Goal: Task Accomplishment & Management: Manage account settings

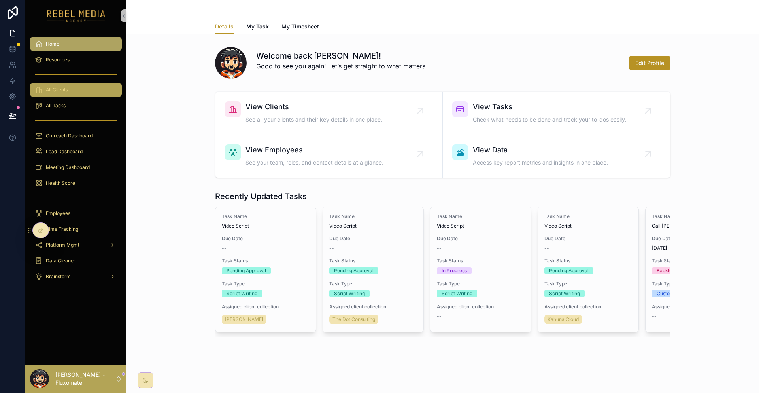
click at [59, 83] on div "All Clients" at bounding box center [76, 89] width 82 height 13
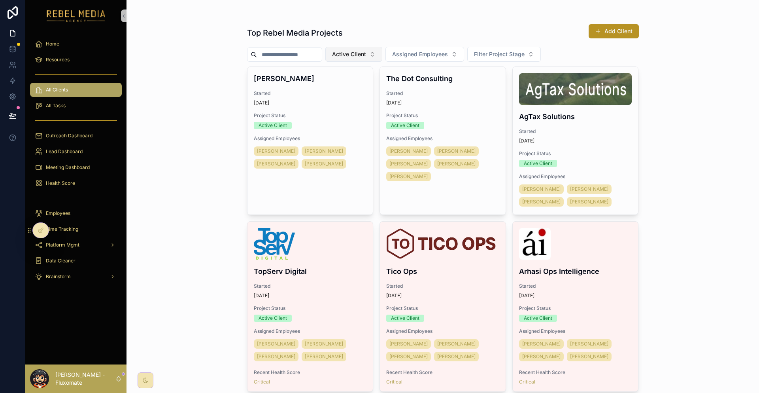
click at [343, 50] on span "Active Client" at bounding box center [349, 54] width 34 height 8
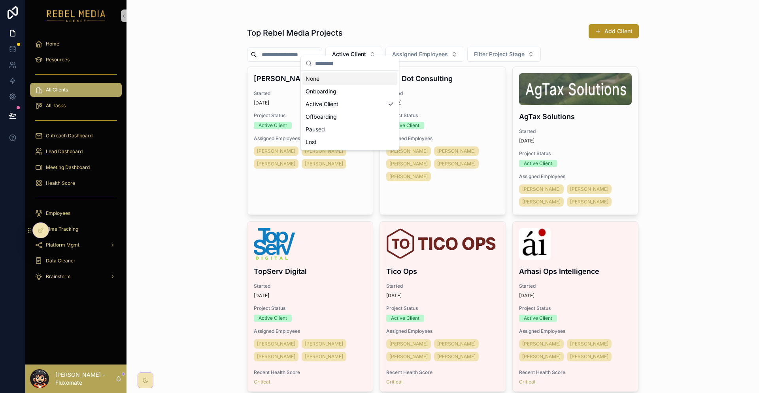
click at [331, 81] on div "None" at bounding box center [350, 78] width 95 height 13
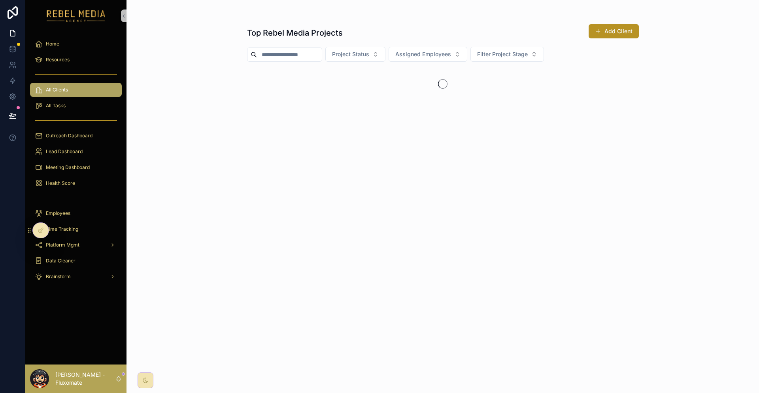
click at [381, 47] on div "Project Status Assigned Employees Filter Project Stage" at bounding box center [443, 54] width 392 height 15
click at [409, 47] on button "Assigned Employees" at bounding box center [428, 54] width 79 height 15
click at [371, 47] on button "Project Status" at bounding box center [356, 54] width 60 height 15
click at [416, 50] on span "Assigned Employees" at bounding box center [424, 54] width 56 height 8
click at [372, 51] on button "Project Status" at bounding box center [356, 54] width 60 height 15
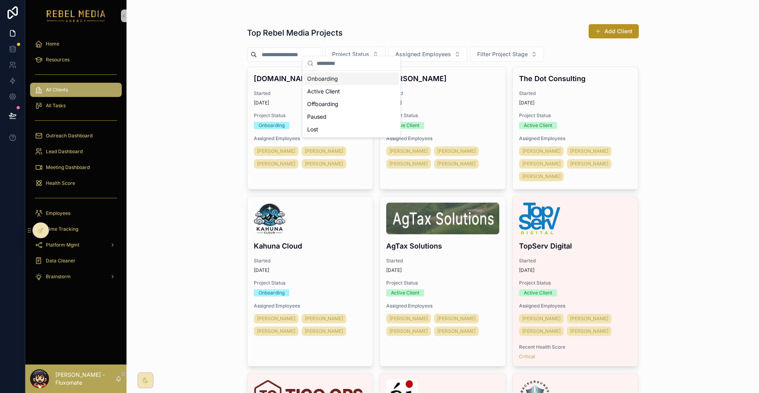
drag, startPoint x: 344, startPoint y: 102, endPoint x: 366, endPoint y: 74, distance: 35.5
click at [366, 74] on div "Onboarding Active Client Offboarding Paused Lost" at bounding box center [351, 103] width 95 height 63
click at [366, 74] on div "Onboarding" at bounding box center [351, 78] width 95 height 13
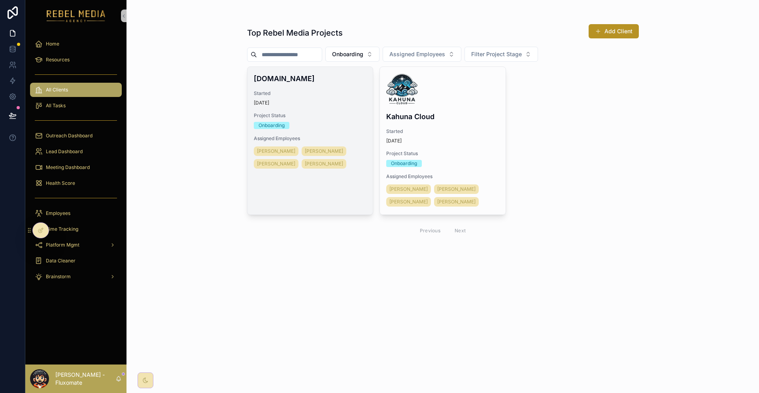
click at [328, 90] on span "Started" at bounding box center [310, 93] width 113 height 6
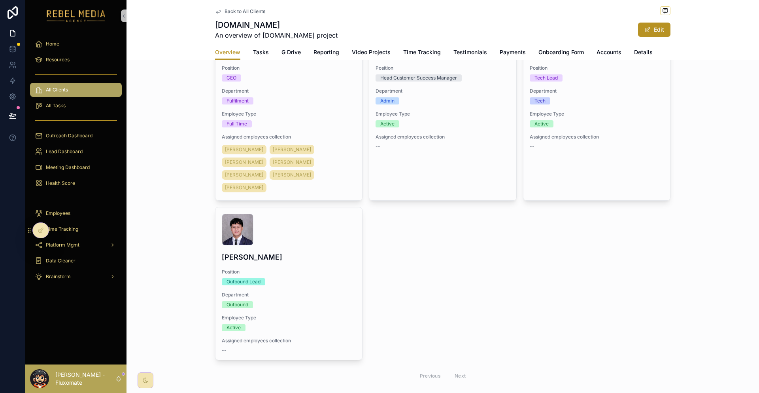
scroll to position [333, 0]
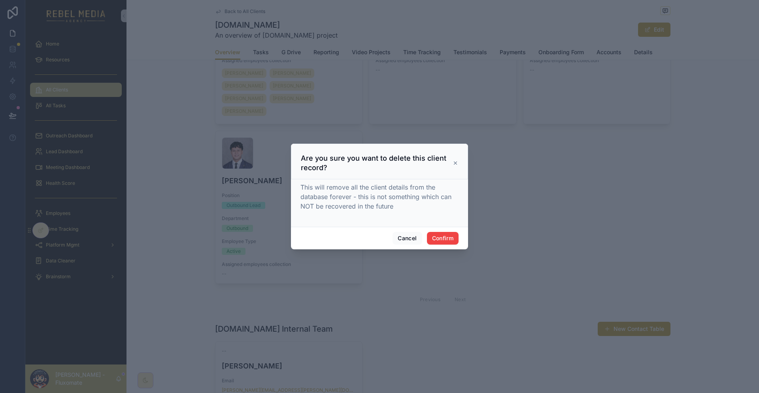
click at [448, 172] on div "Are you sure you want to delete this client record?" at bounding box center [379, 162] width 157 height 19
click at [453, 166] on icon at bounding box center [456, 163] width 6 height 6
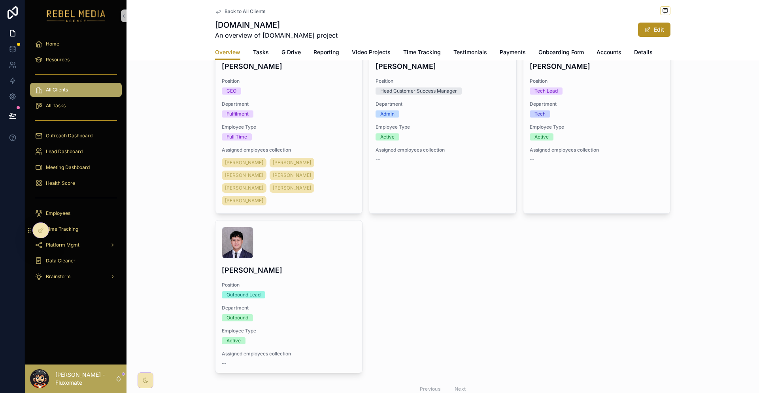
scroll to position [0, 0]
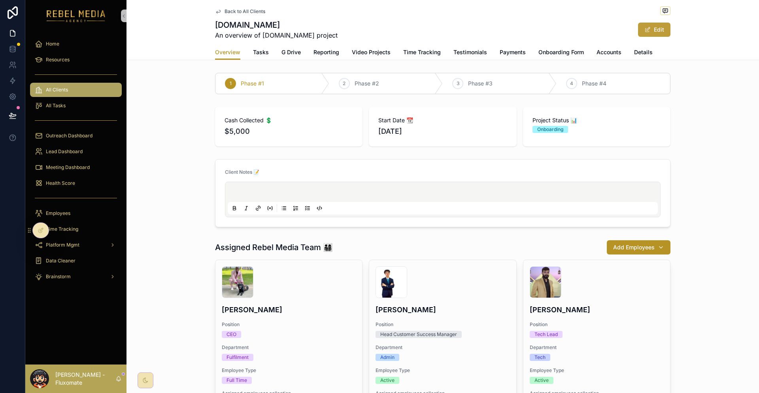
click at [638, 24] on button "Edit" at bounding box center [654, 30] width 32 height 14
click at [634, 25] on button "Done" at bounding box center [652, 30] width 36 height 14
click at [634, 48] on span "Details" at bounding box center [643, 52] width 19 height 8
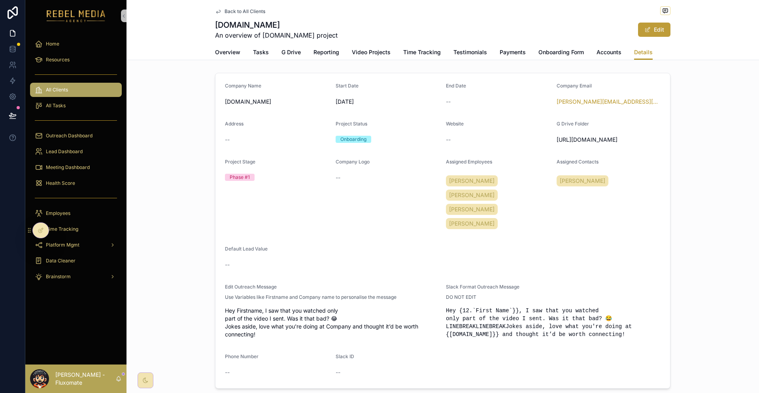
click at [638, 24] on button "Edit" at bounding box center [654, 30] width 32 height 14
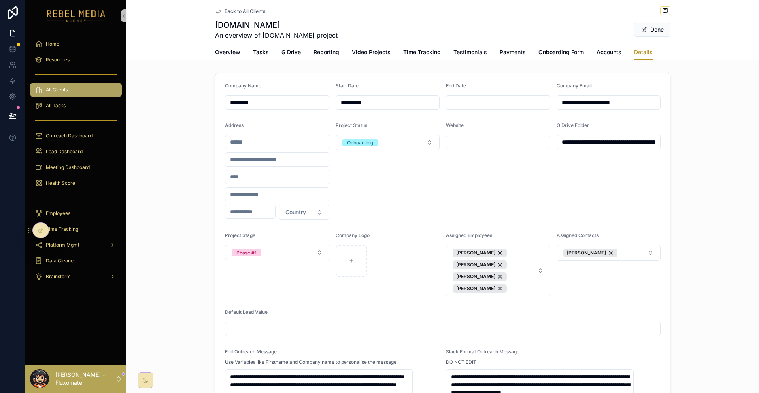
click at [265, 97] on input "*********" at bounding box center [277, 102] width 104 height 11
click button "[PERSON_NAME]" at bounding box center [480, 252] width 54 height 9
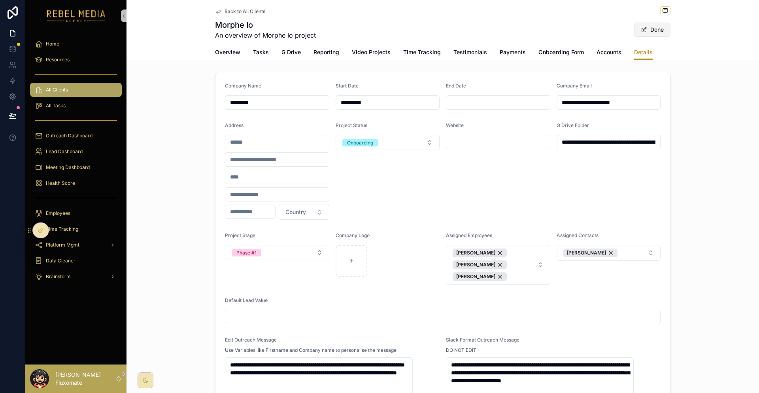
type input "*********"
click at [634, 30] on button "Done" at bounding box center [652, 30] width 36 height 14
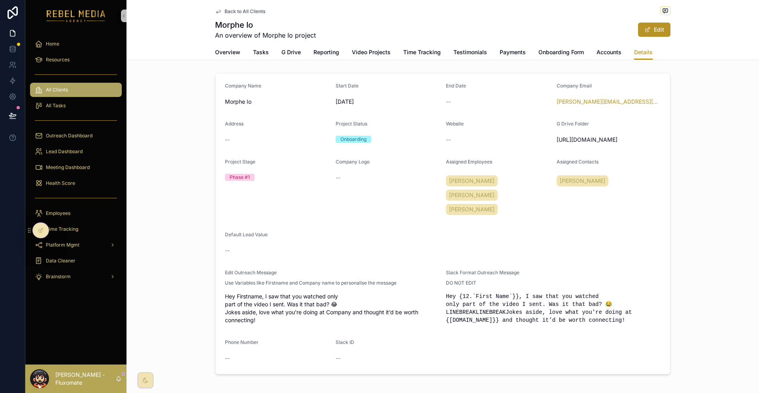
click at [668, 74] on div "Company Name Morphe Io Start Date [DATE] End Date -- Company Email [PERSON_NAME…" at bounding box center [443, 224] width 633 height 308
click at [240, 48] on span "Overview" at bounding box center [227, 52] width 25 height 8
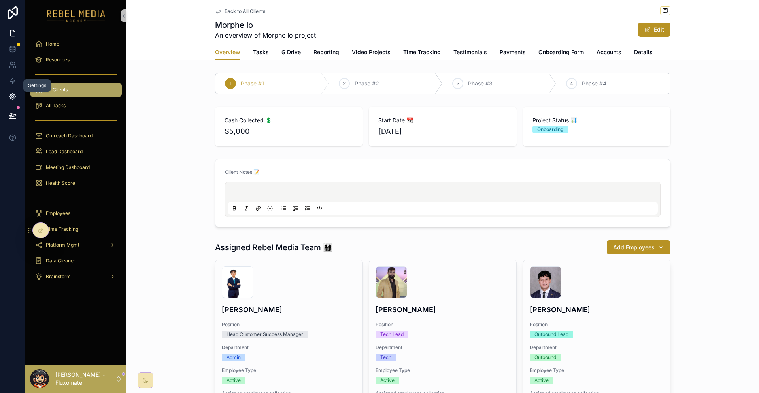
click at [9, 93] on icon at bounding box center [13, 97] width 8 height 8
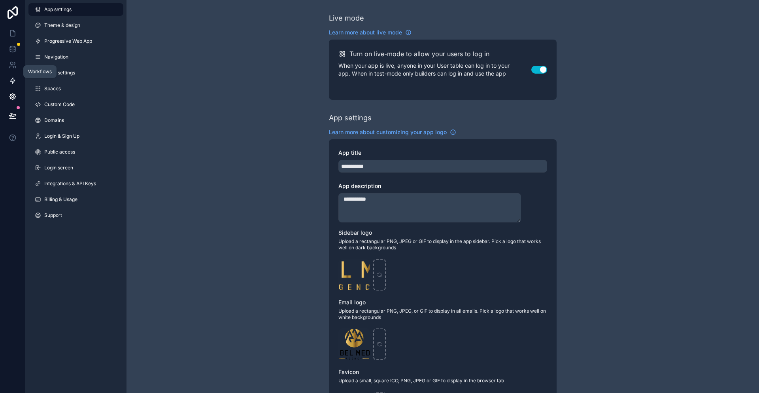
click at [10, 75] on link at bounding box center [12, 81] width 25 height 16
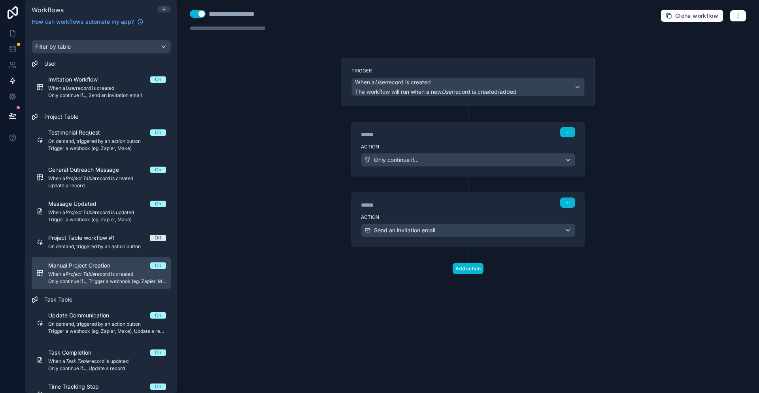
click at [98, 261] on span "Manual Project Creation" at bounding box center [84, 265] width 72 height 8
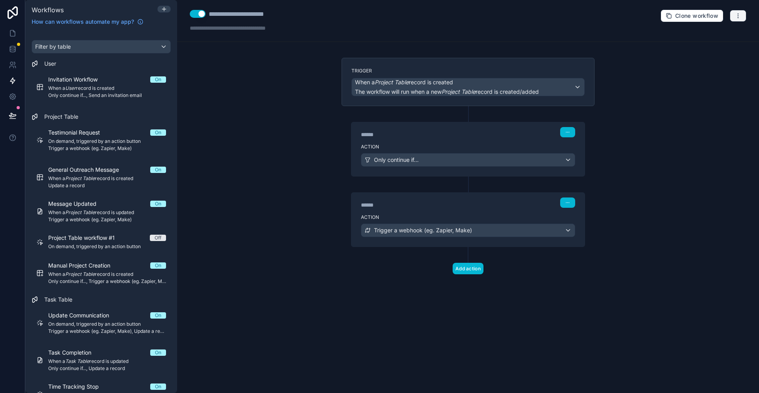
click at [741, 11] on button "button" at bounding box center [738, 16] width 17 height 12
click at [719, 34] on span "Test workflow" at bounding box center [719, 32] width 38 height 6
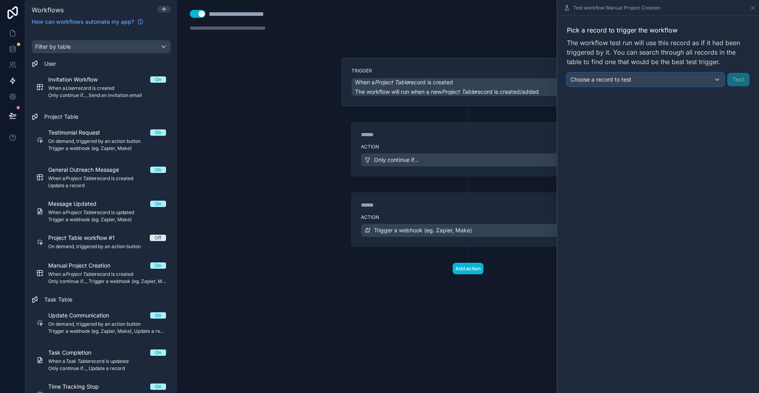
click at [671, 73] on div "Choose a record to test" at bounding box center [646, 79] width 157 height 13
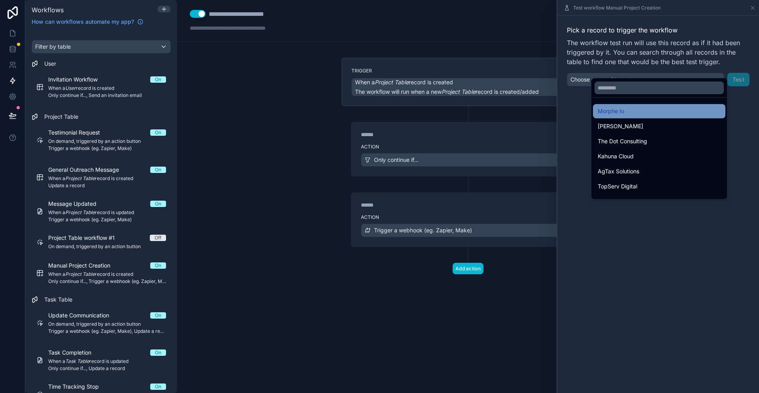
click at [638, 106] on div "Morphe Io" at bounding box center [659, 110] width 123 height 9
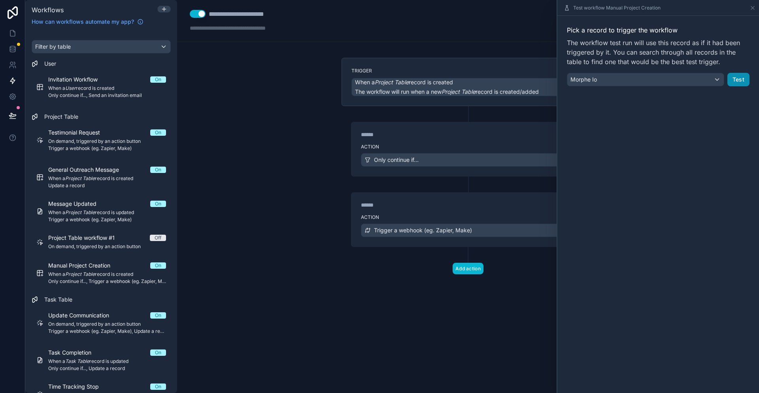
click at [738, 73] on button "Test" at bounding box center [739, 79] width 22 height 13
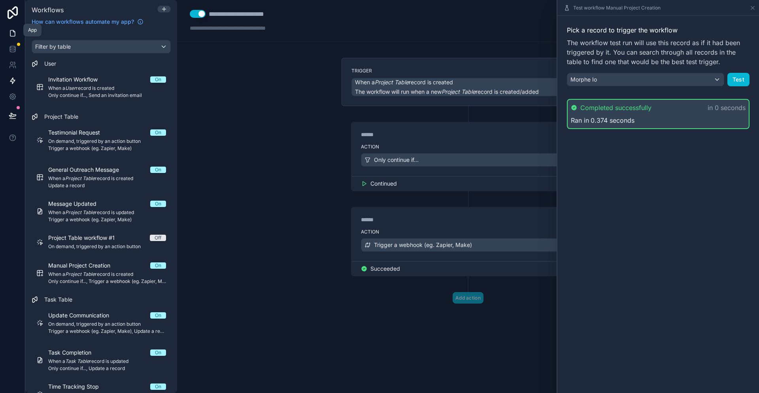
click at [6, 30] on link at bounding box center [12, 33] width 25 height 16
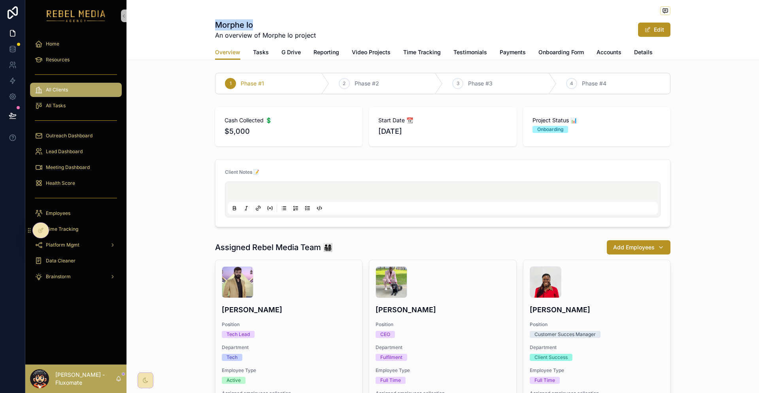
drag, startPoint x: 220, startPoint y: 20, endPoint x: 295, endPoint y: 26, distance: 75.0
click at [295, 26] on div "Morphe Io An overview of Morphe Io project Edit Overview Overview Tasks G Drive…" at bounding box center [443, 30] width 633 height 60
copy h1 "Morphe Io"
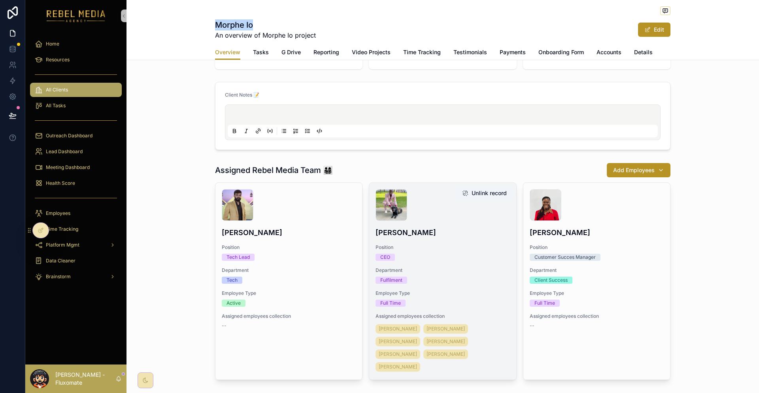
scroll to position [74, 0]
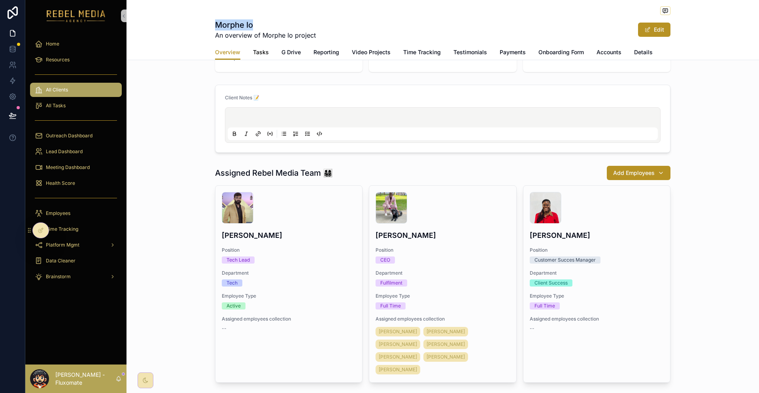
click at [267, 52] on link "Tasks" at bounding box center [261, 53] width 16 height 16
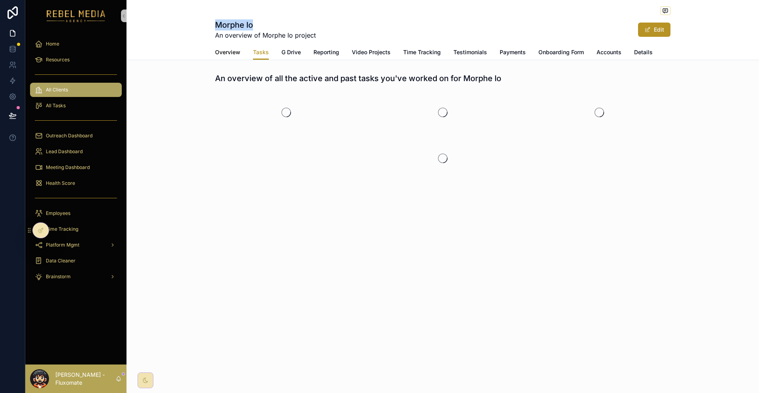
click at [240, 49] on span "Overview" at bounding box center [227, 52] width 25 height 8
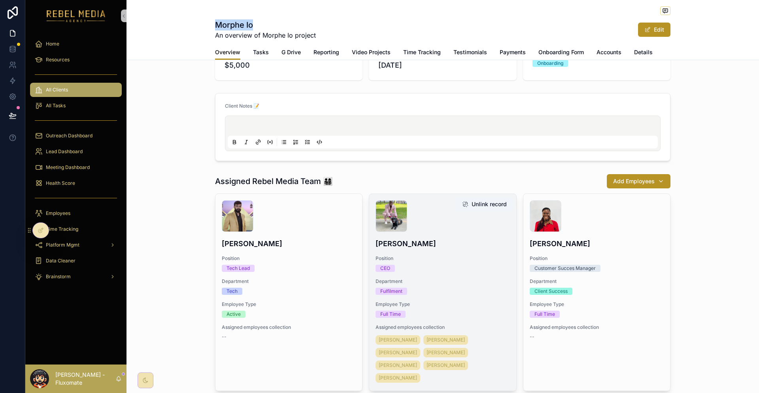
scroll to position [35, 0]
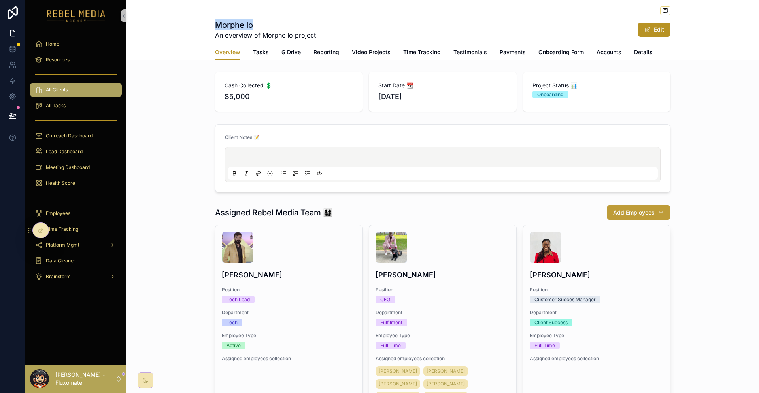
click at [628, 205] on button "Add Employees" at bounding box center [639, 212] width 64 height 14
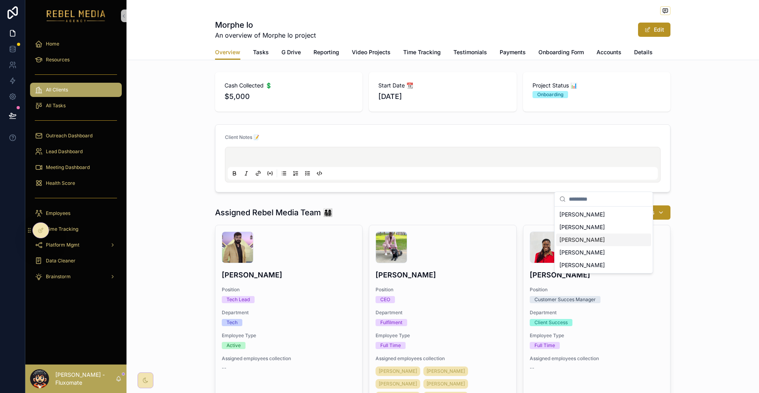
click at [588, 236] on span "[PERSON_NAME]" at bounding box center [582, 240] width 45 height 8
